Goal: Task Accomplishment & Management: Manage account settings

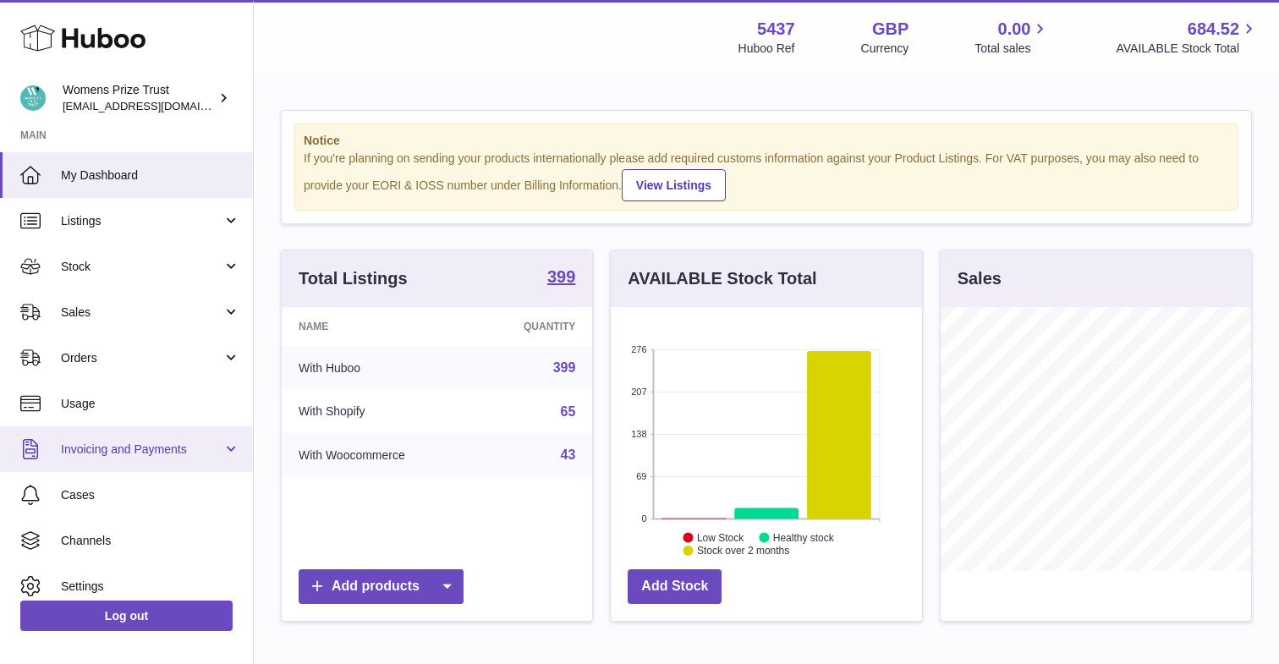
scroll to position [58, 0]
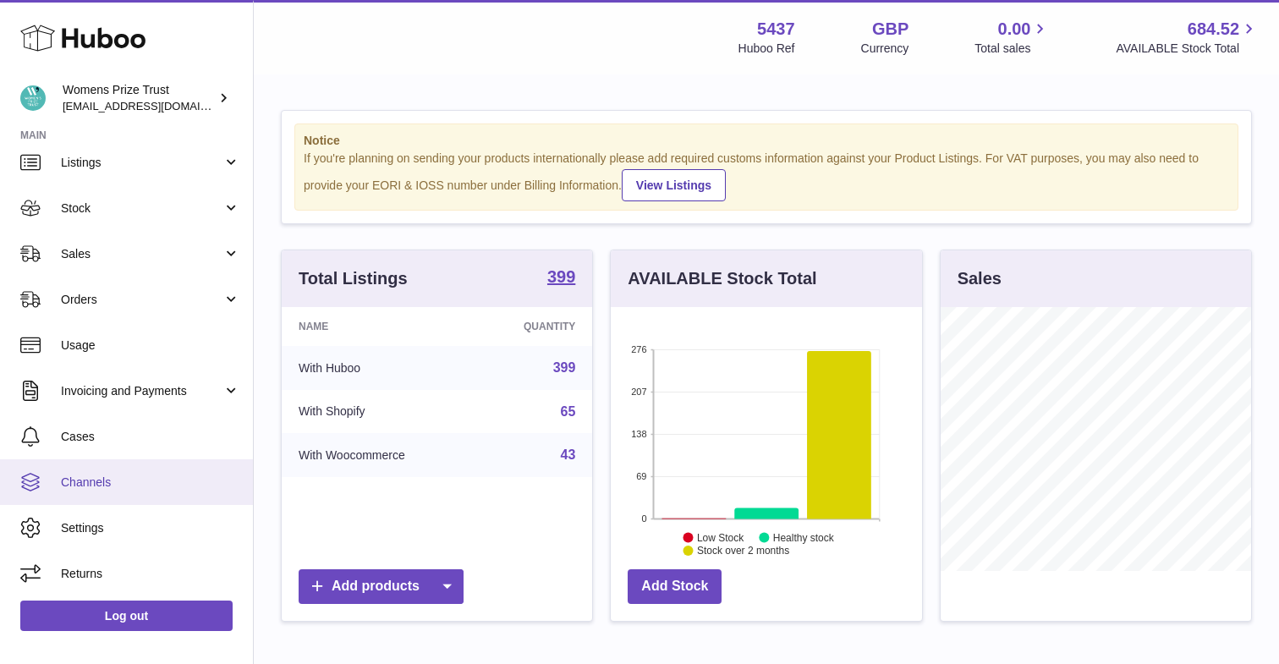
click at [103, 480] on span "Channels" at bounding box center [150, 483] width 179 height 16
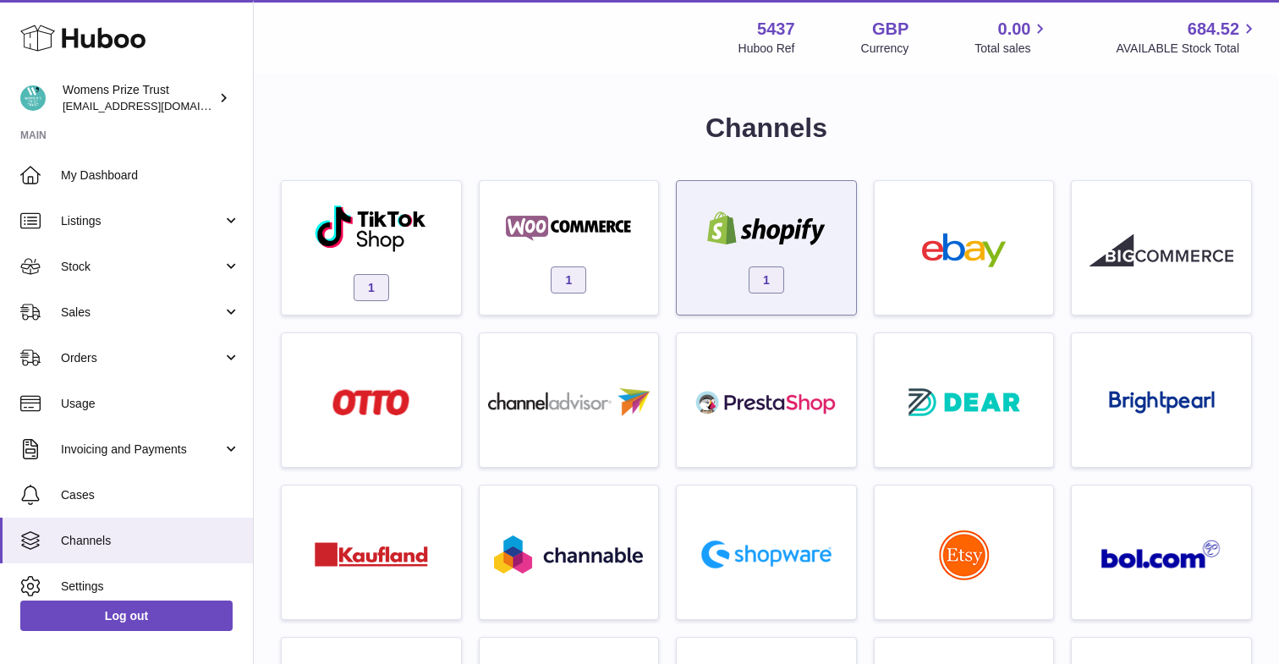
click at [812, 251] on div "1" at bounding box center [766, 252] width 162 height 108
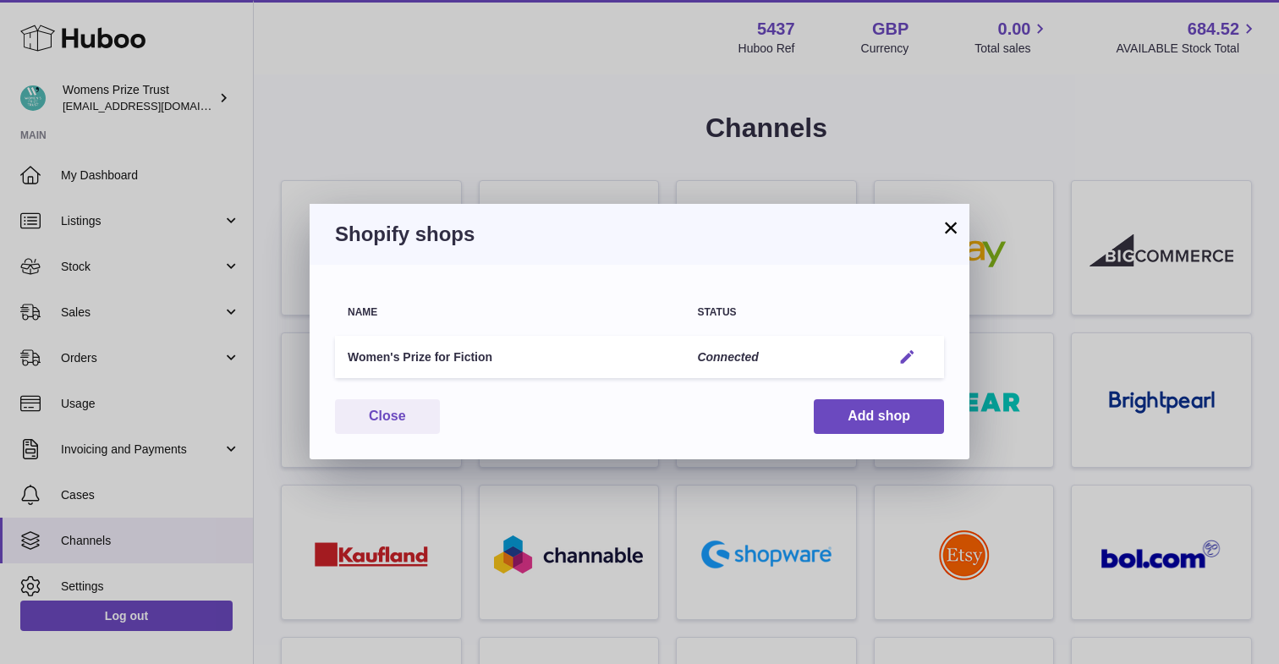
click at [897, 360] on button "Edit" at bounding box center [907, 357] width 31 height 18
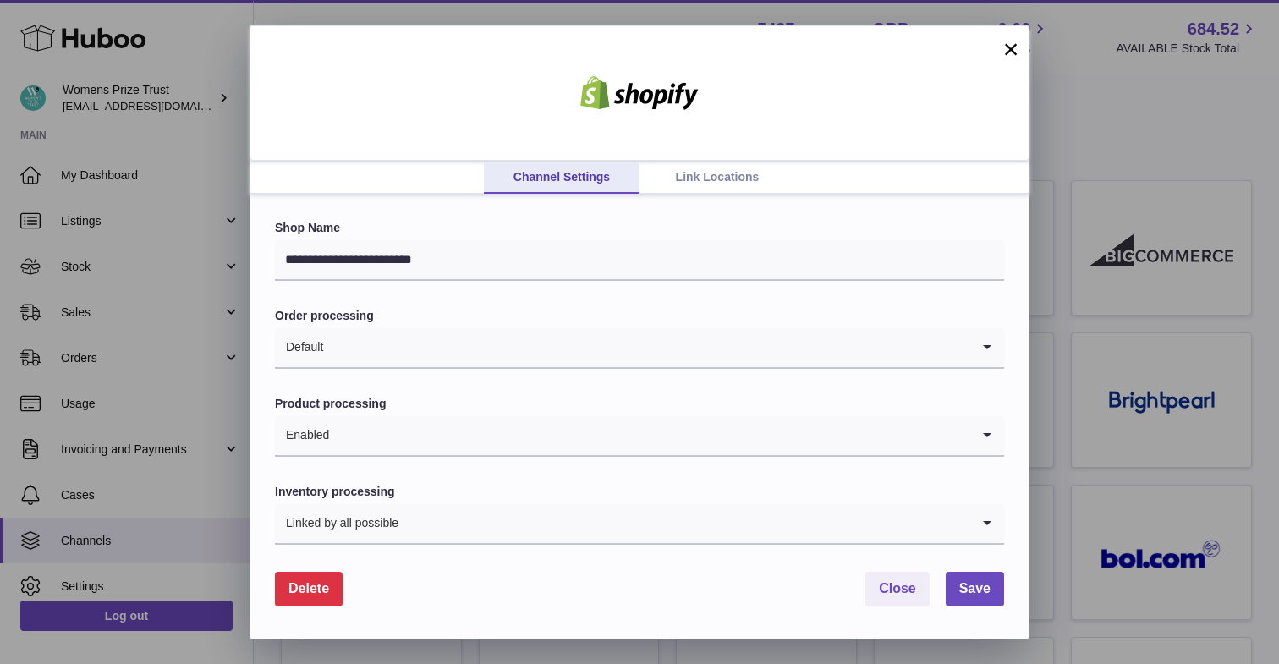
click at [727, 176] on link "Link Locations" at bounding box center [717, 178] width 156 height 32
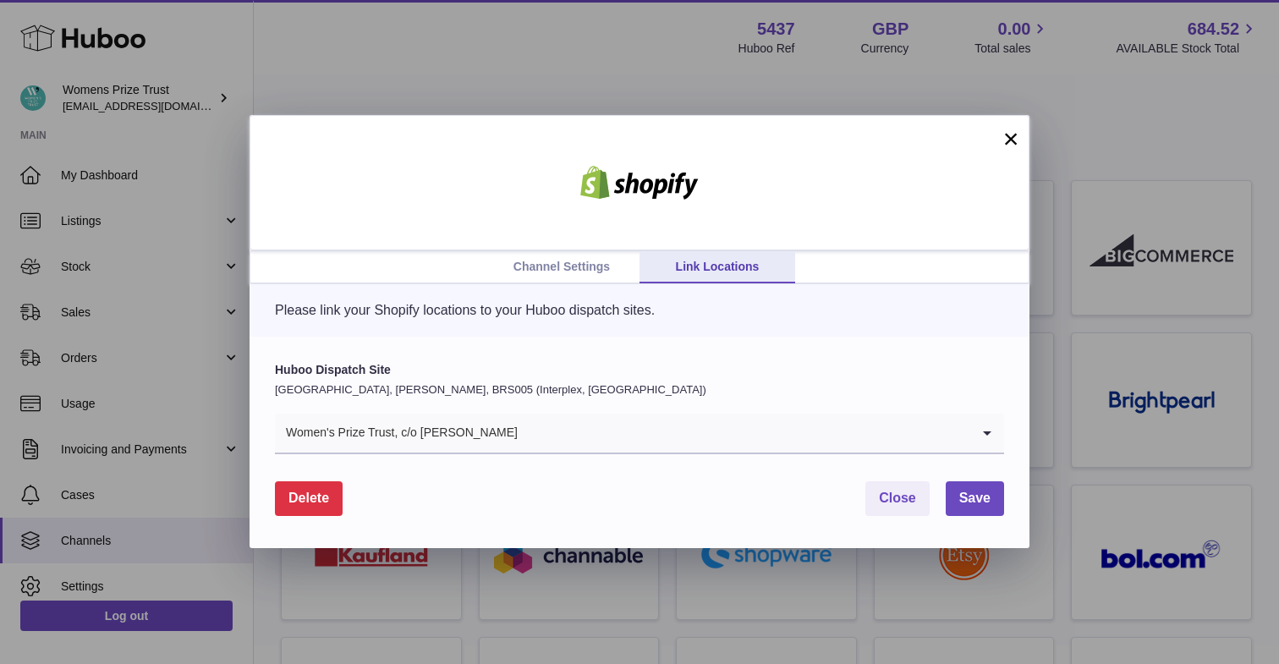
click at [519, 433] on input "Search for option" at bounding box center [745, 433] width 452 height 39
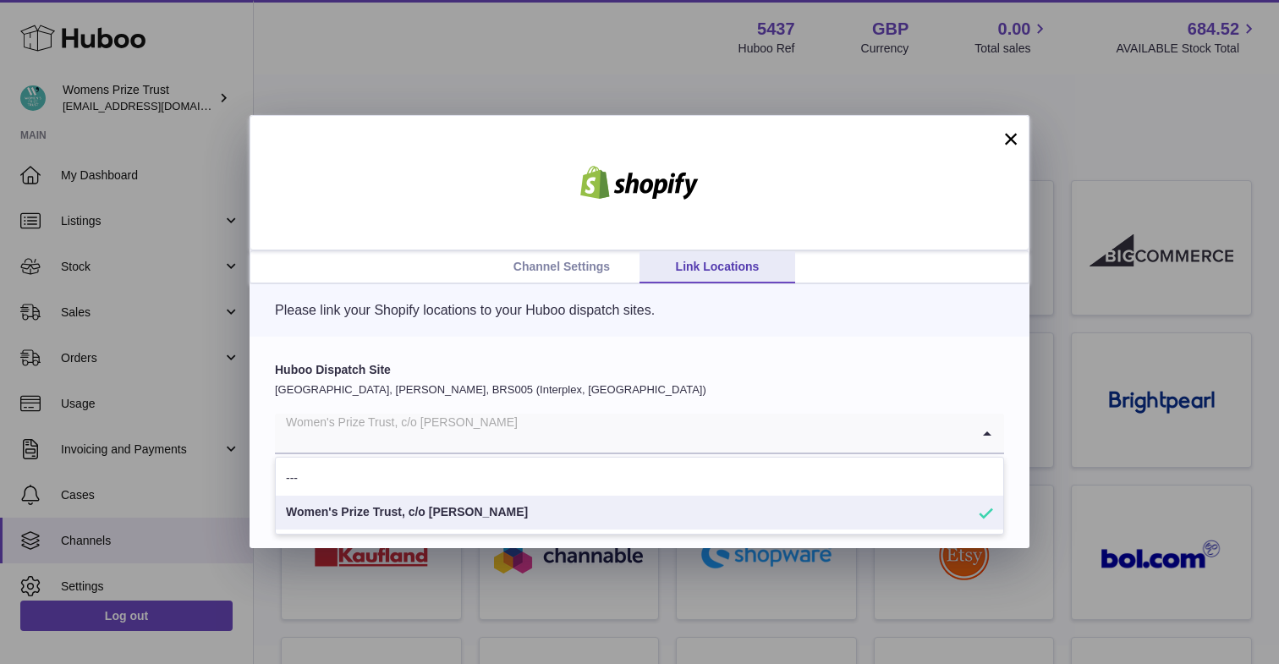
click at [418, 268] on ul "Channel Settings Link Locations" at bounding box center [639, 267] width 778 height 32
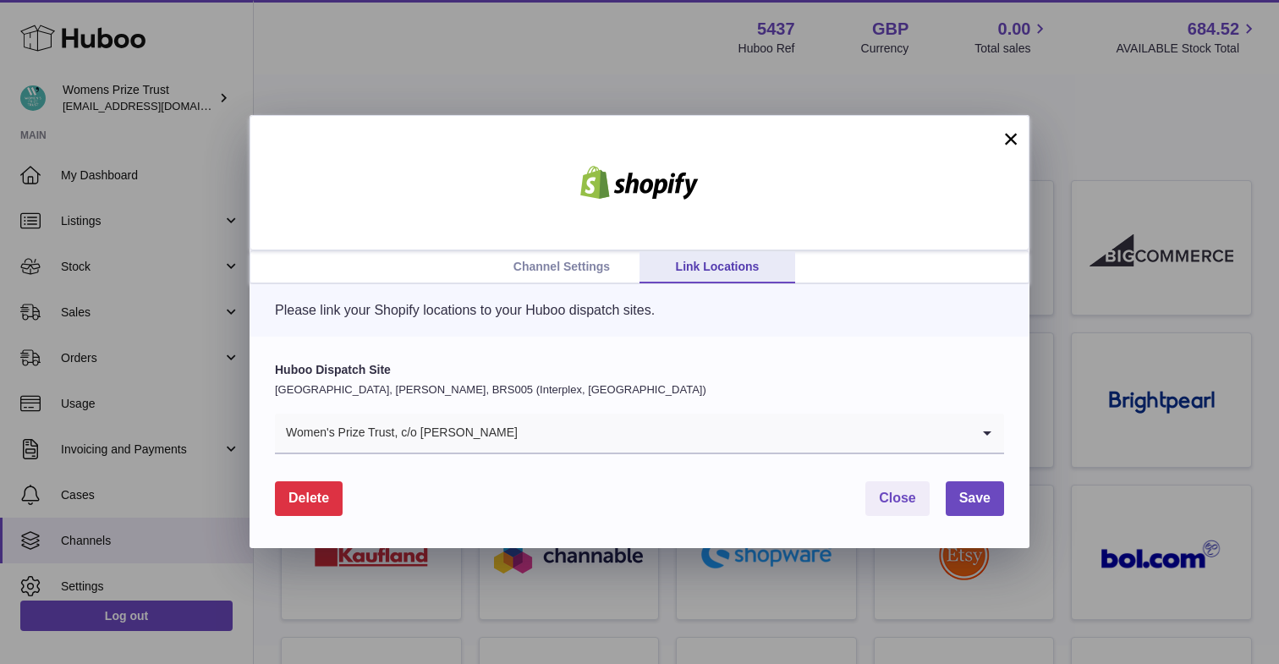
click at [599, 266] on link "Channel Settings" at bounding box center [562, 267] width 156 height 32
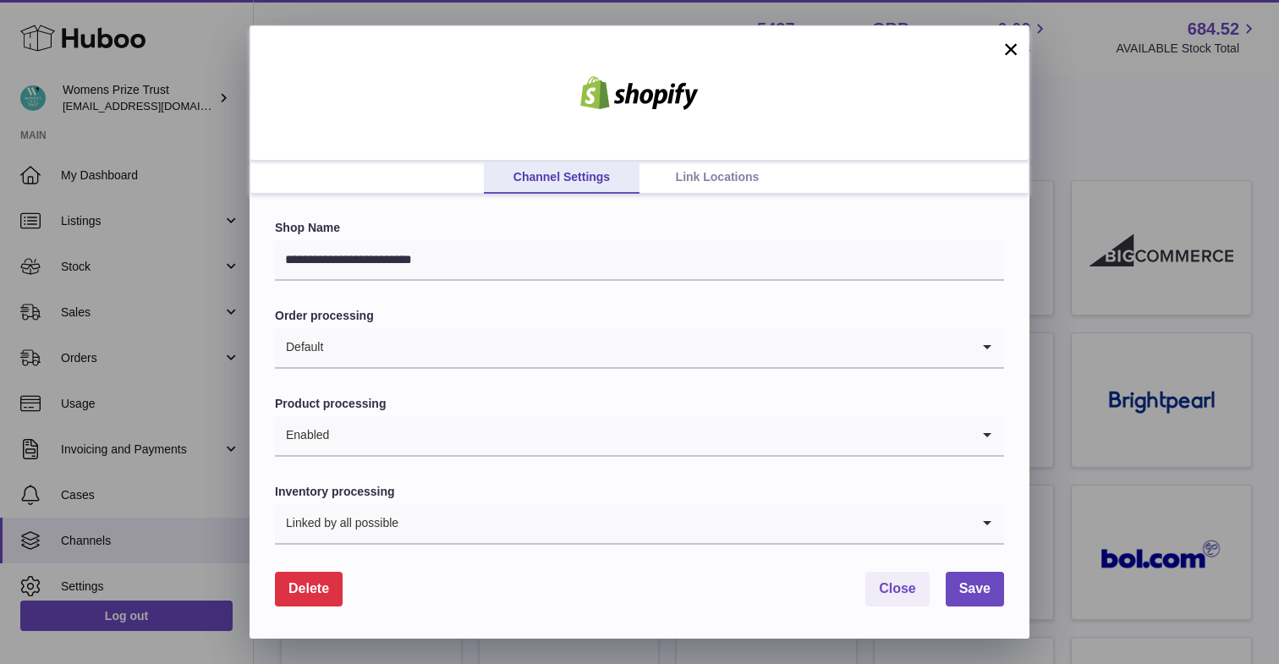
click at [735, 167] on link "Link Locations" at bounding box center [717, 178] width 156 height 32
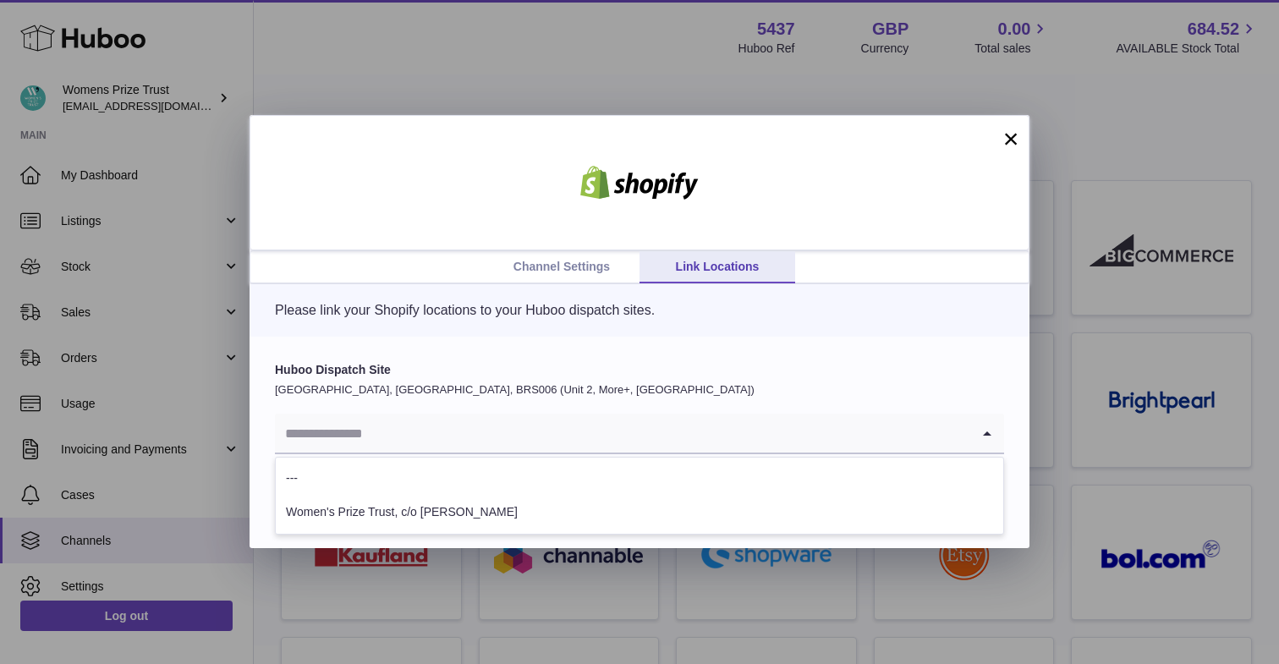
click at [434, 417] on input "Search for option" at bounding box center [622, 433] width 695 height 39
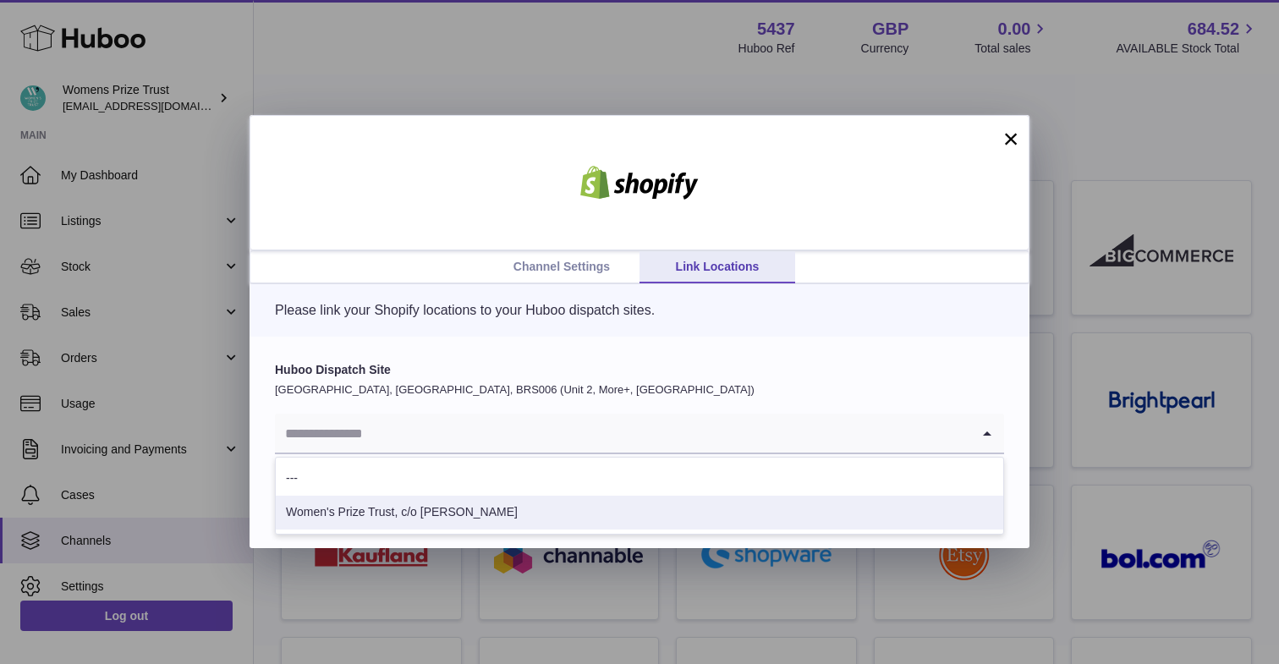
click at [410, 508] on li "Women's Prize Trust, c/o Blake Morgan" at bounding box center [639, 513] width 727 height 34
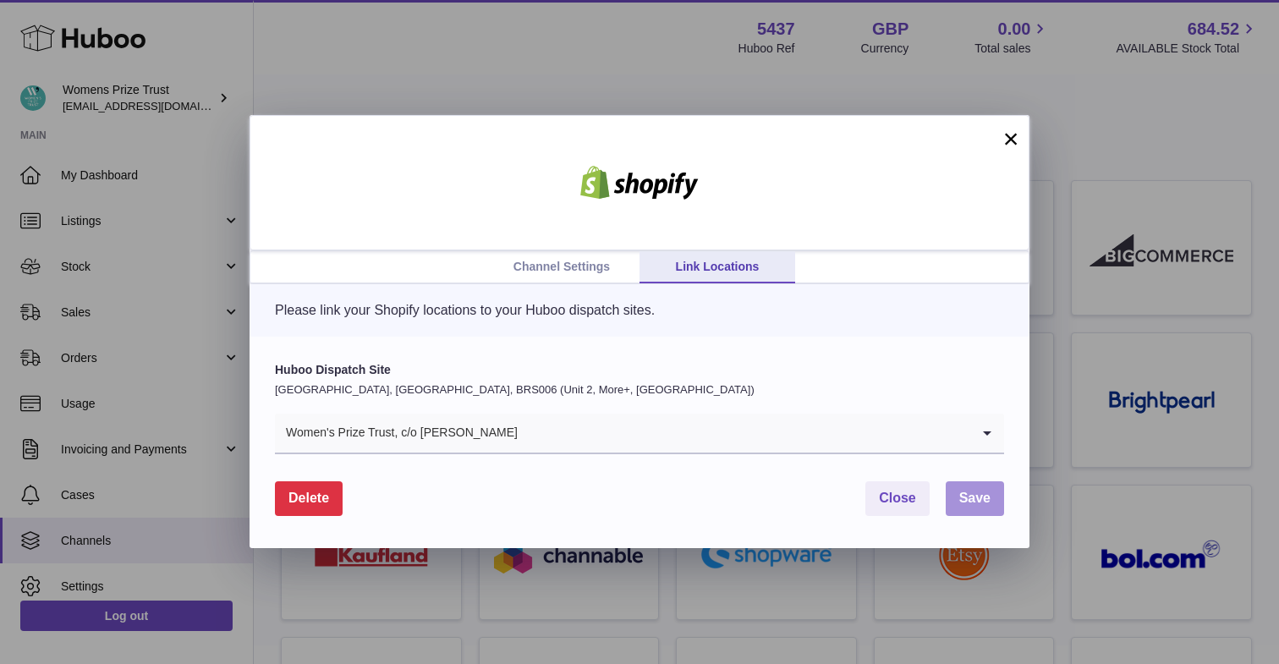
click at [975, 508] on button "Save" at bounding box center [975, 498] width 58 height 35
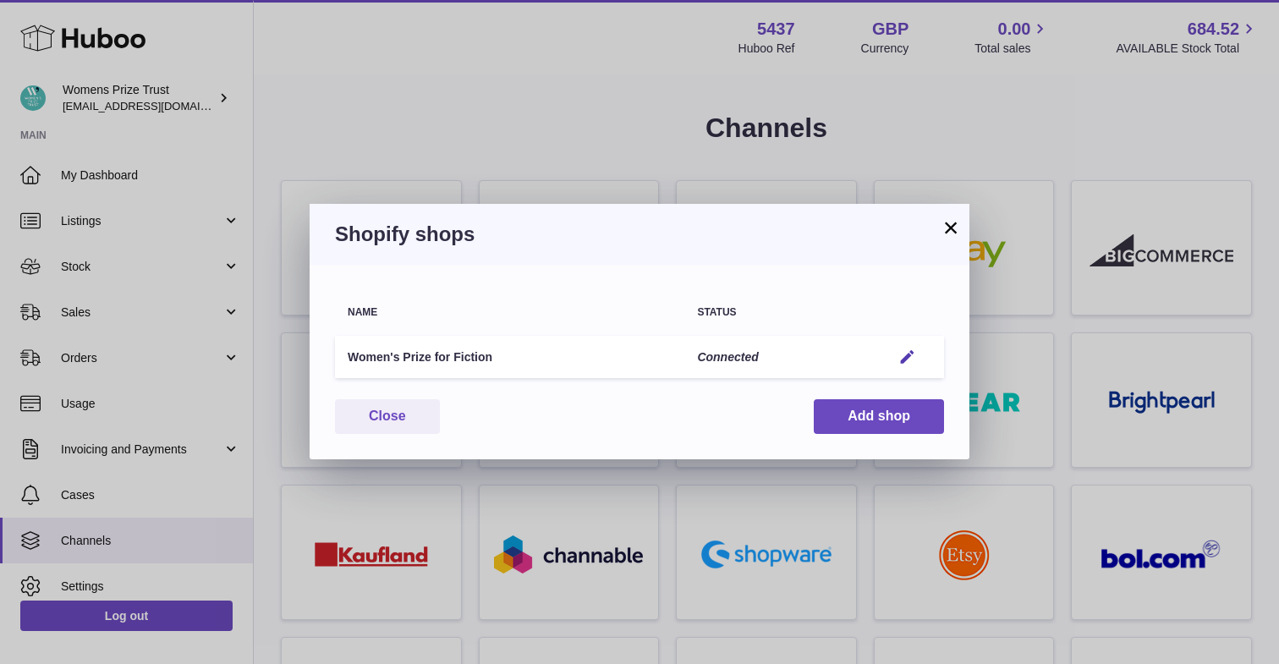
click at [947, 225] on button "×" at bounding box center [951, 227] width 20 height 20
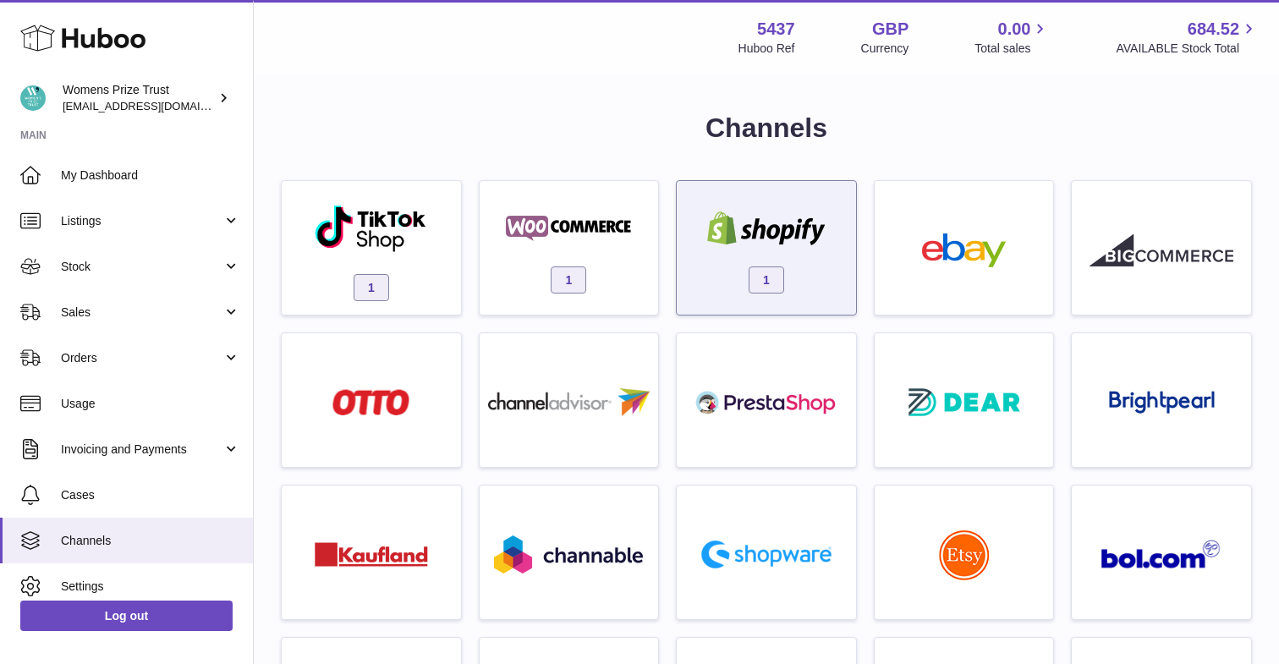
click at [749, 272] on span "1" at bounding box center [767, 279] width 36 height 27
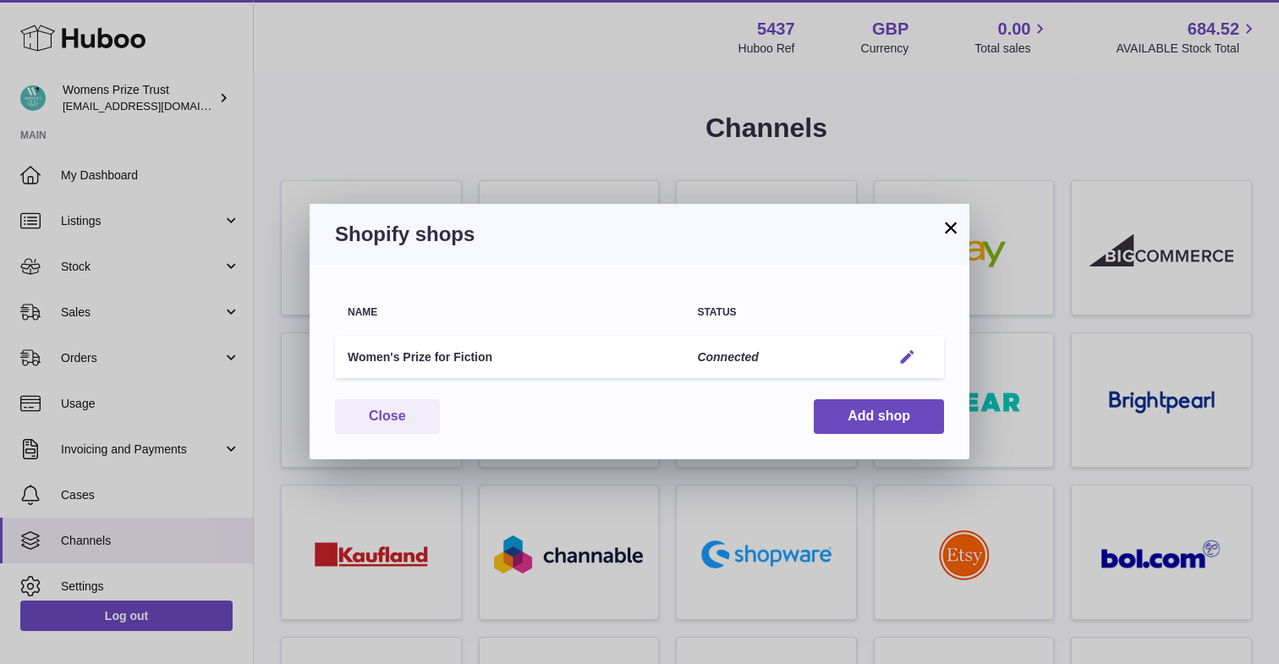
click at [901, 354] on em "button" at bounding box center [907, 357] width 18 height 18
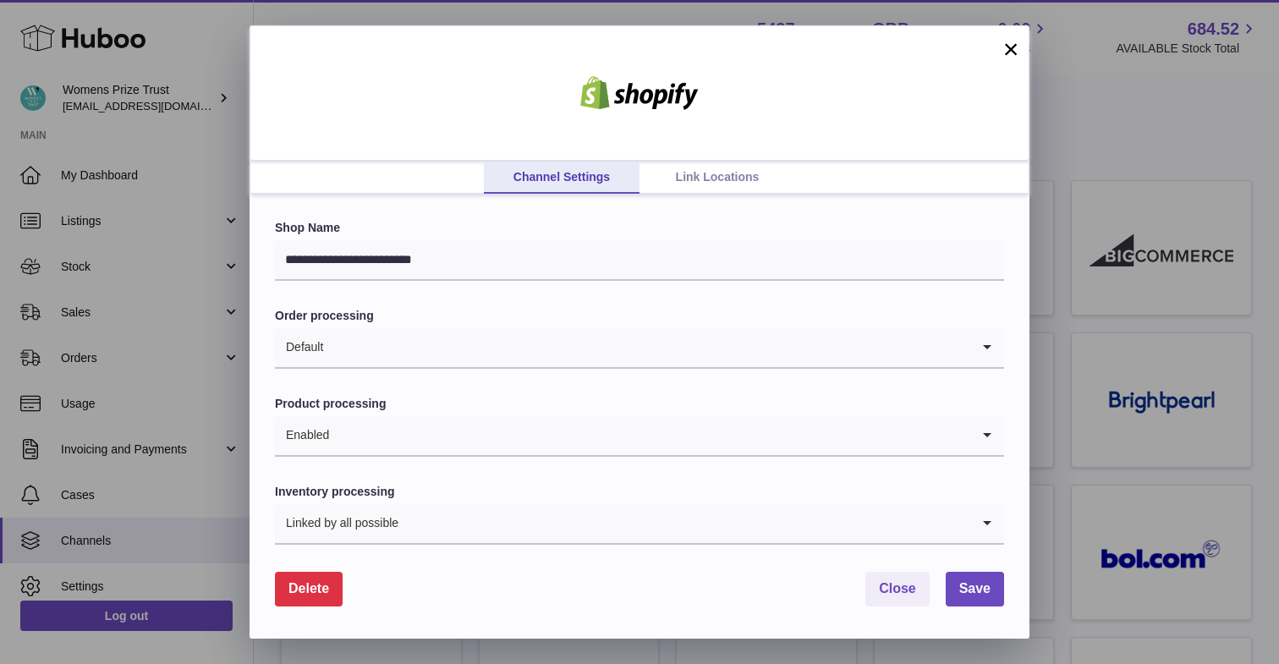
click at [717, 182] on link "Link Locations" at bounding box center [717, 178] width 156 height 32
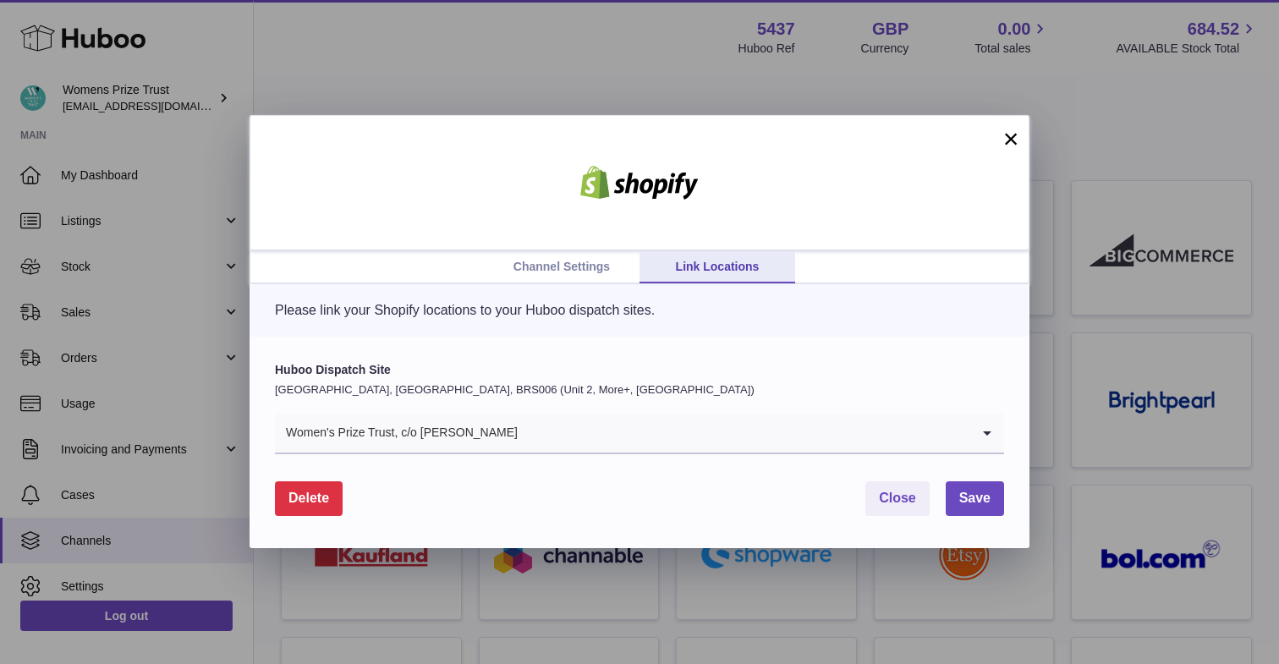
click at [1016, 138] on button "×" at bounding box center [1011, 139] width 20 height 20
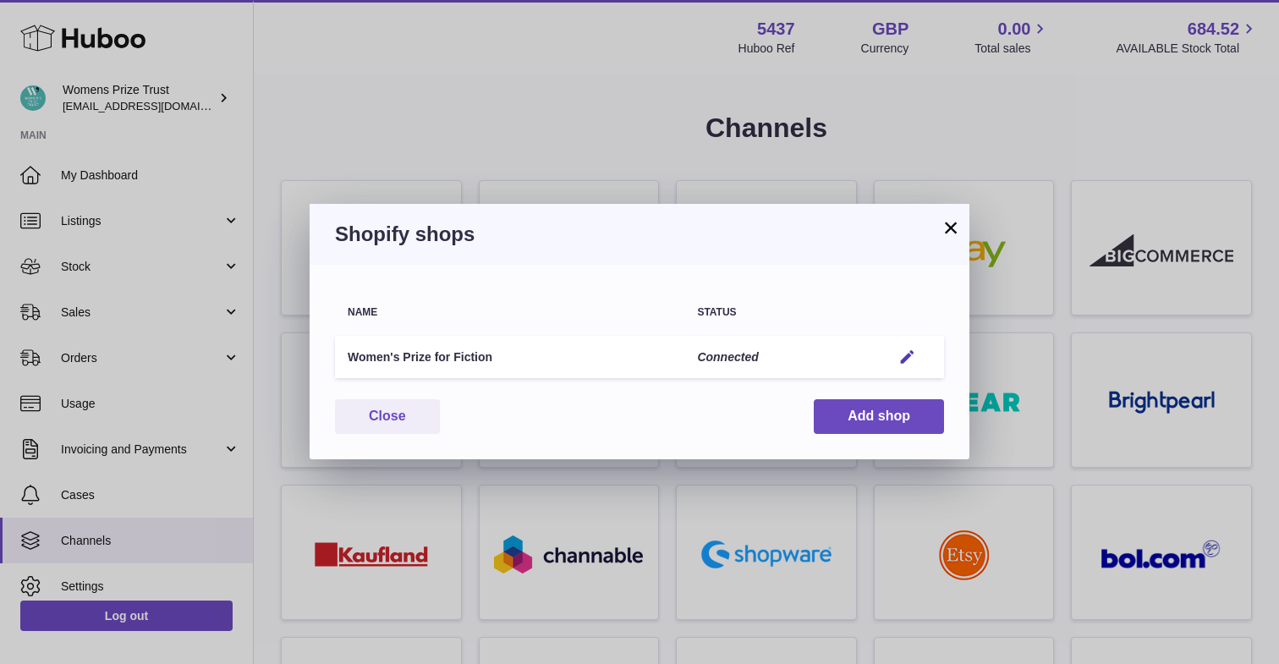
click at [942, 225] on button "×" at bounding box center [951, 227] width 20 height 20
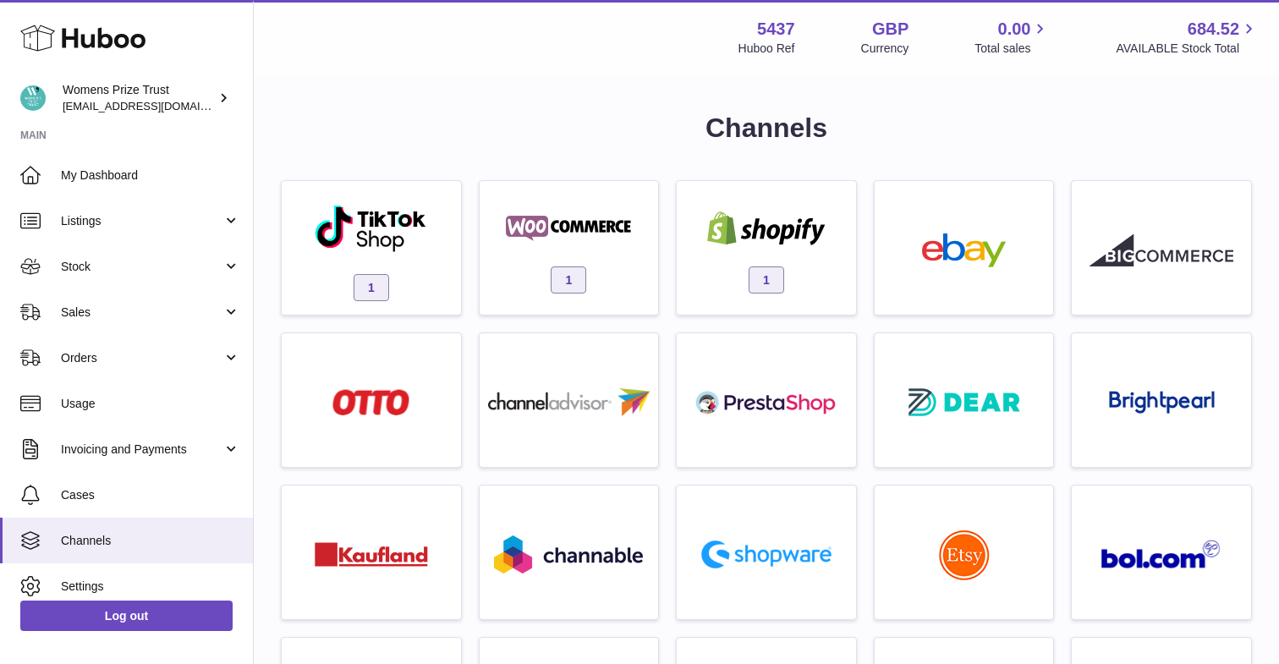
click at [584, 49] on div "Menu Huboo 5437 Huboo Ref GBP Currency 0.00 Total sales 684.52 AVAILABLE Stock …" at bounding box center [766, 37] width 985 height 39
